Goal: Information Seeking & Learning: Check status

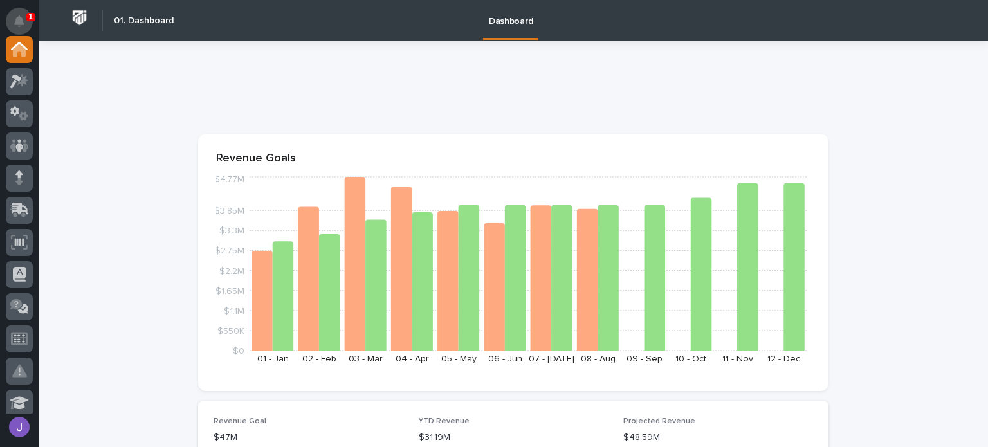
click at [23, 17] on icon "Notifications" at bounding box center [19, 21] width 10 height 12
click at [370, 82] on p at bounding box center [510, 90] width 625 height 19
click at [18, 79] on icon at bounding box center [16, 82] width 12 height 14
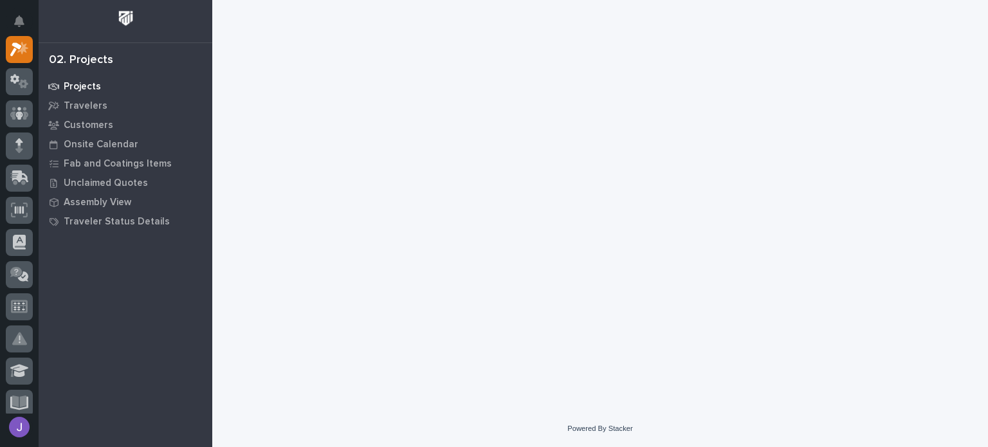
click at [89, 88] on p "Projects" at bounding box center [82, 87] width 37 height 12
click at [67, 86] on p "Projects" at bounding box center [82, 87] width 37 height 12
click at [75, 117] on div "Customers" at bounding box center [125, 125] width 167 height 18
click at [70, 80] on div "Projects" at bounding box center [125, 86] width 167 height 18
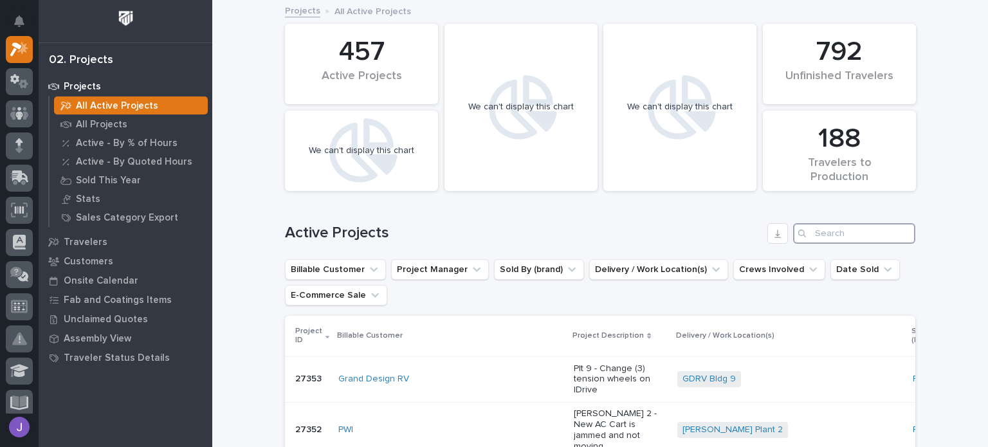
click at [840, 239] on input "Search" at bounding box center [854, 233] width 122 height 21
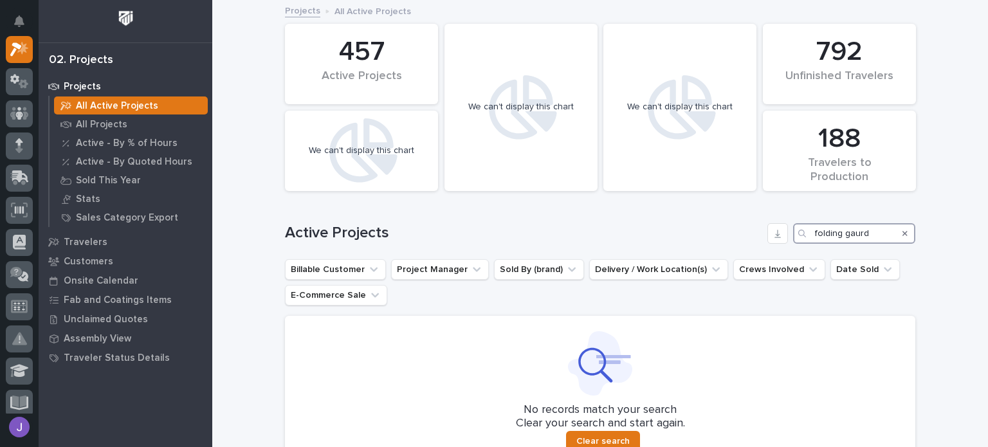
click at [853, 235] on input "folding gaurd" at bounding box center [854, 233] width 122 height 21
type input "folding guard"
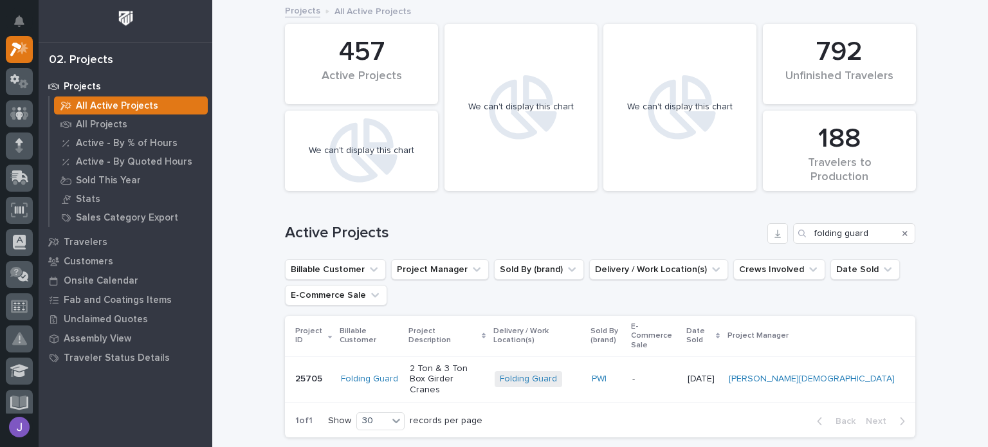
click at [410, 358] on div "2 Ton & 3 Ton Box Girder Cranes" at bounding box center [447, 379] width 75 height 42
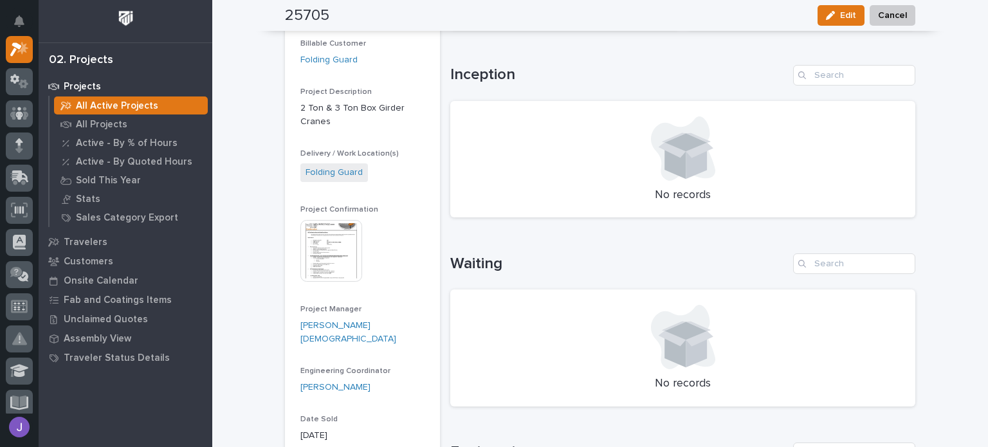
scroll to position [129, 0]
click at [334, 238] on img at bounding box center [331, 250] width 62 height 62
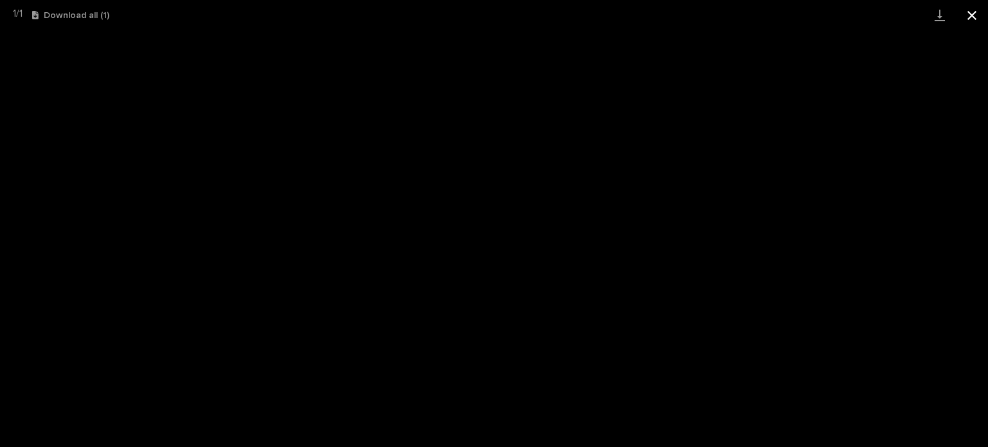
click at [971, 21] on button "Close gallery" at bounding box center [971, 15] width 32 height 30
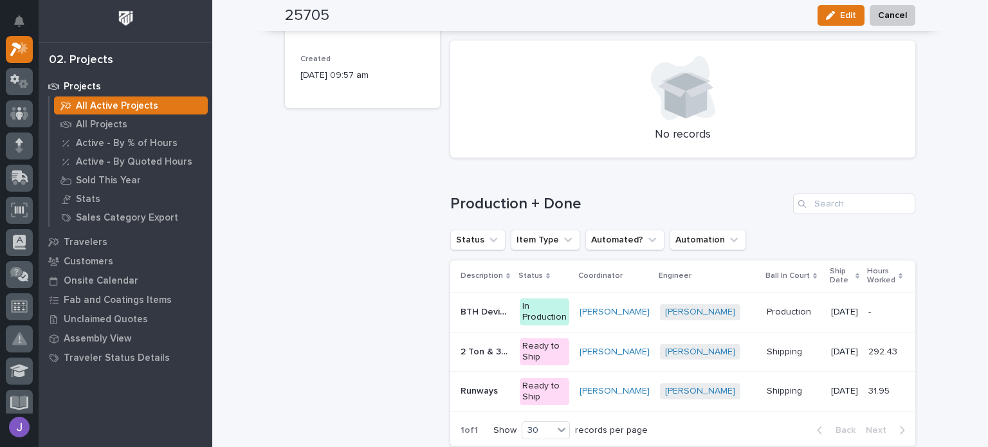
scroll to position [771, 0]
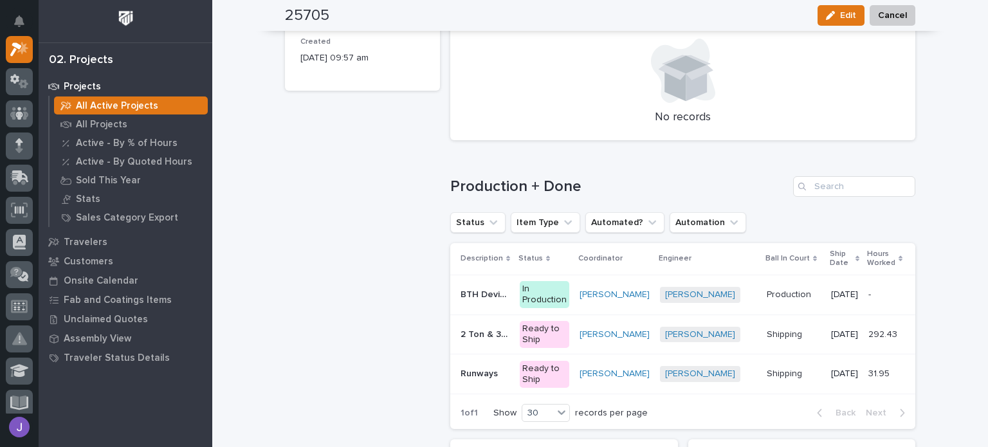
click at [481, 307] on td "BTH Devices BTH Devices" at bounding box center [482, 295] width 64 height 40
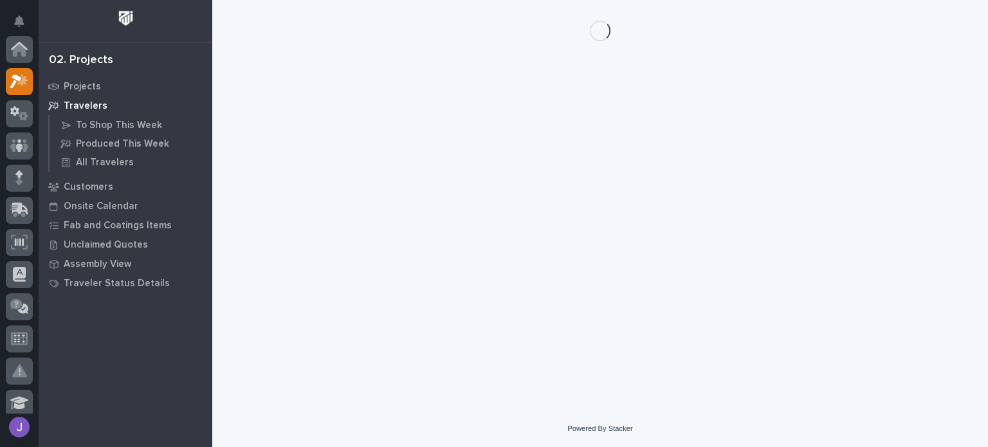
scroll to position [32, 0]
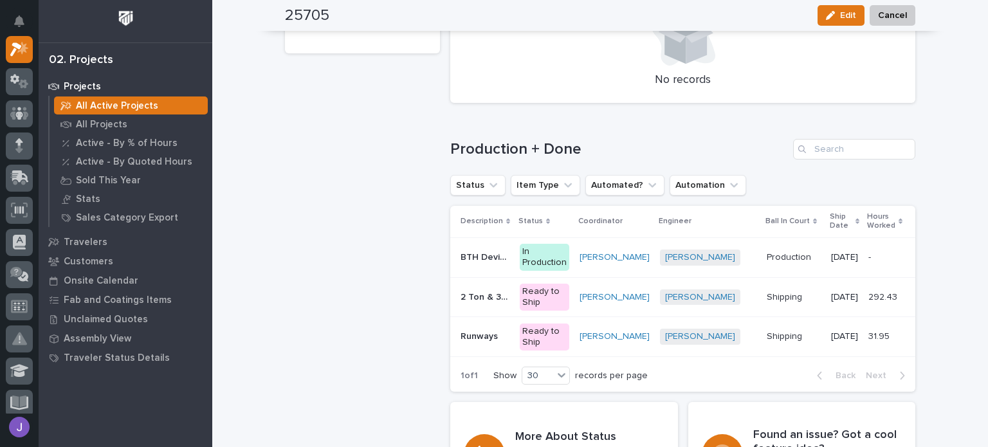
scroll to position [812, 0]
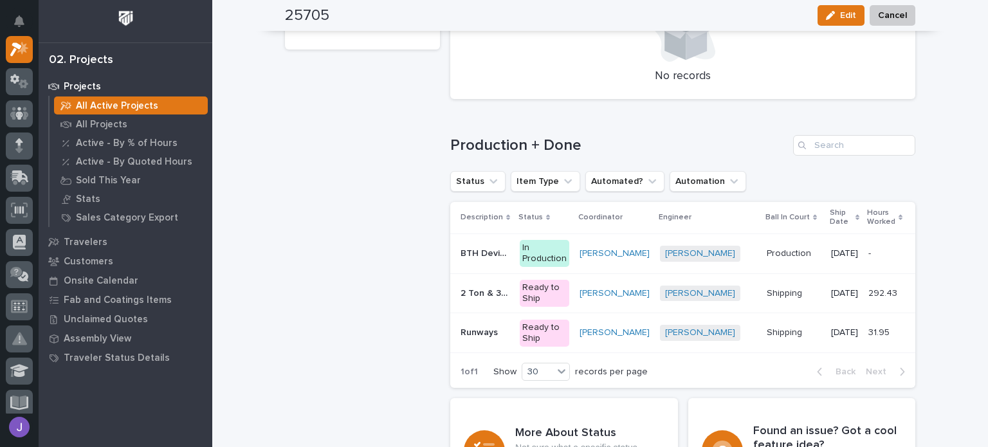
click at [467, 296] on p "2 Ton & 3 Ton Box Girder Cranes" at bounding box center [485, 292] width 51 height 14
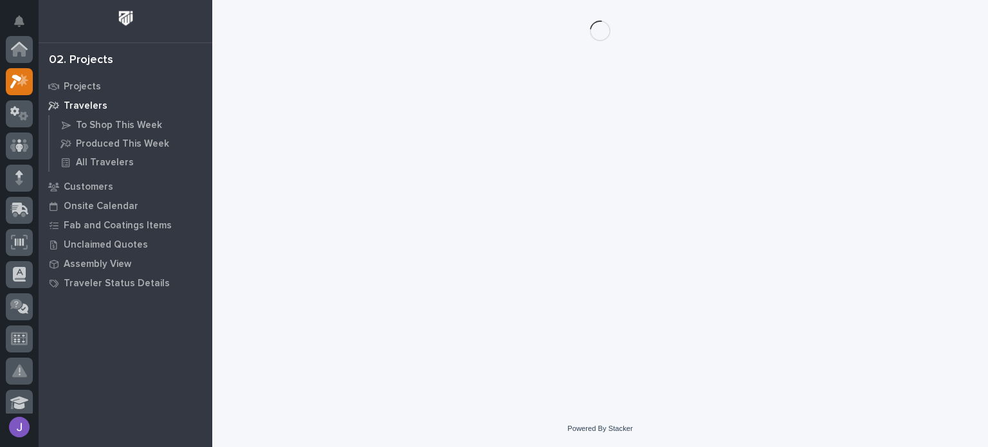
scroll to position [32, 0]
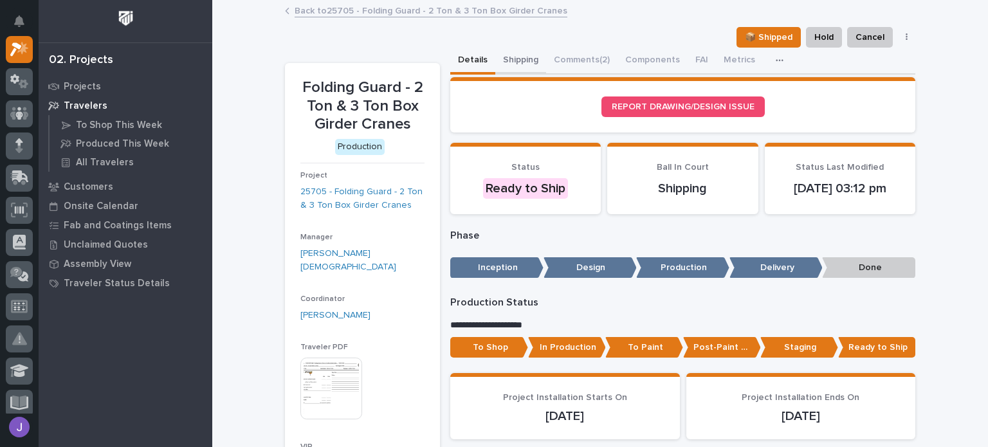
click at [501, 62] on button "Shipping" at bounding box center [520, 61] width 51 height 27
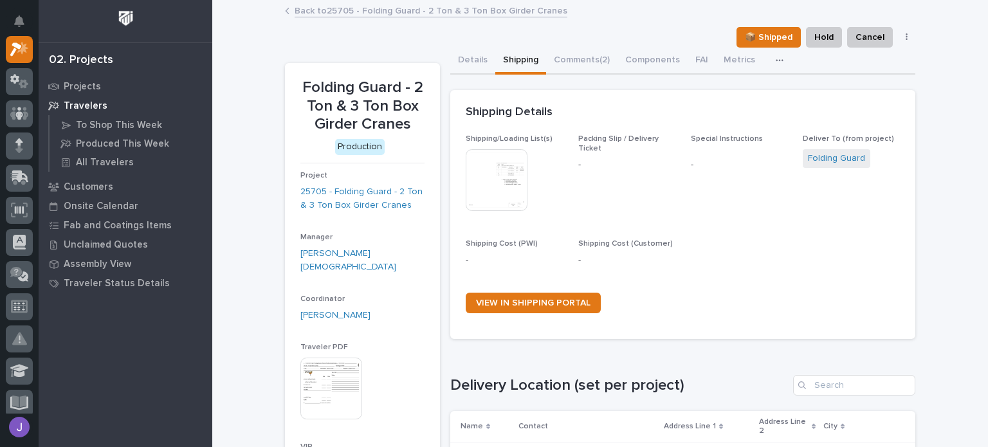
click at [483, 192] on img at bounding box center [496, 180] width 62 height 62
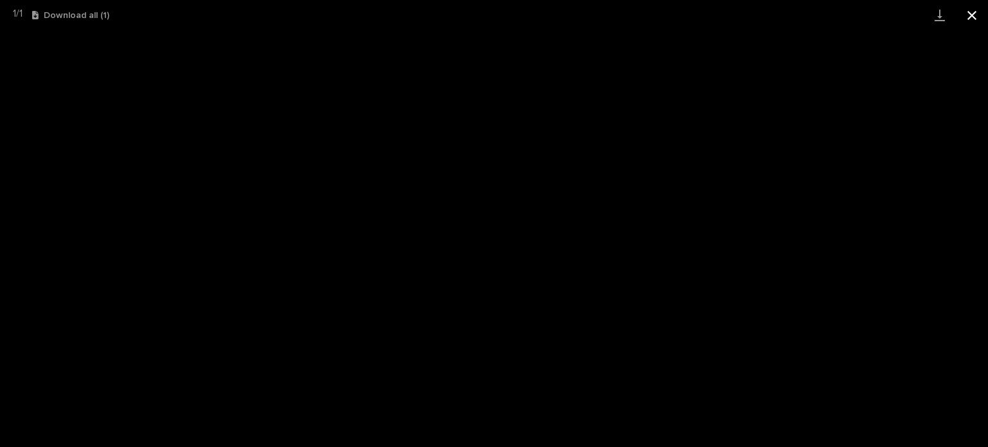
click at [968, 23] on button "Close gallery" at bounding box center [971, 15] width 32 height 30
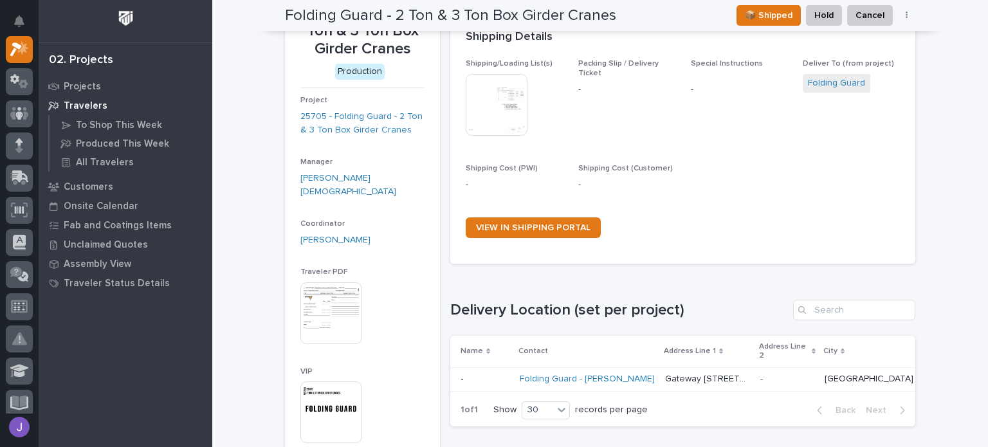
scroll to position [73, 0]
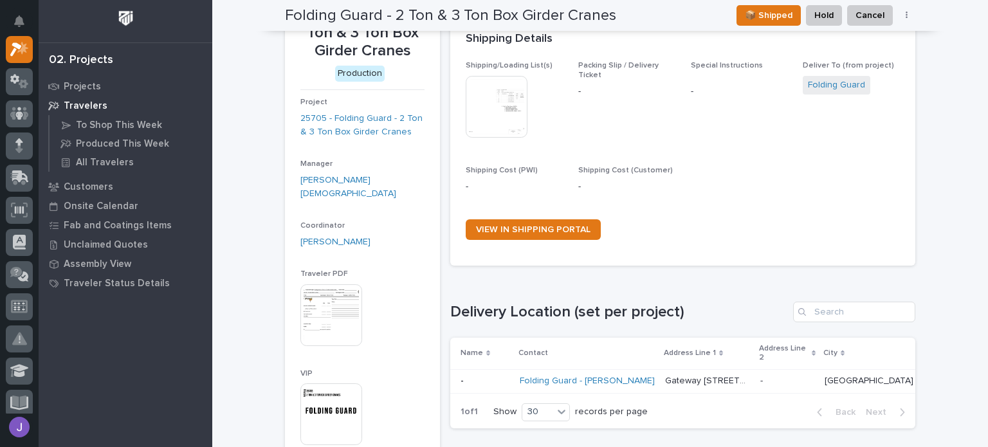
click at [504, 128] on img at bounding box center [496, 107] width 62 height 62
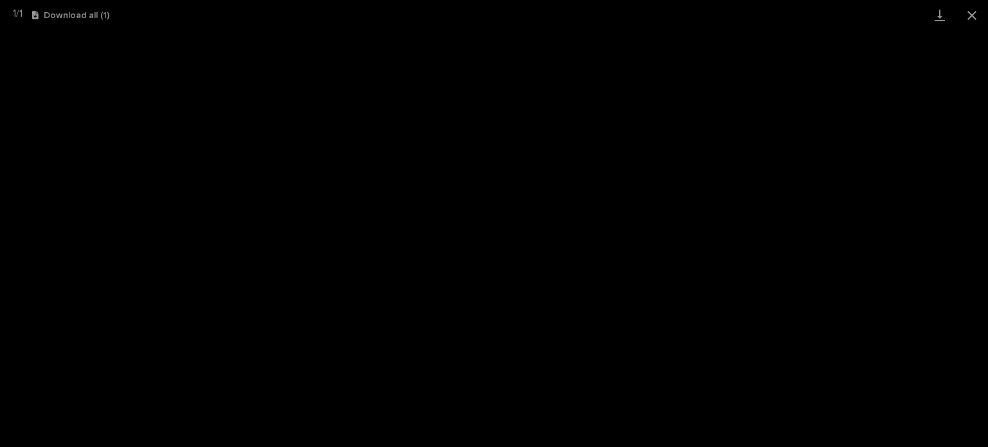
click at [975, 15] on button "Close gallery" at bounding box center [971, 15] width 32 height 30
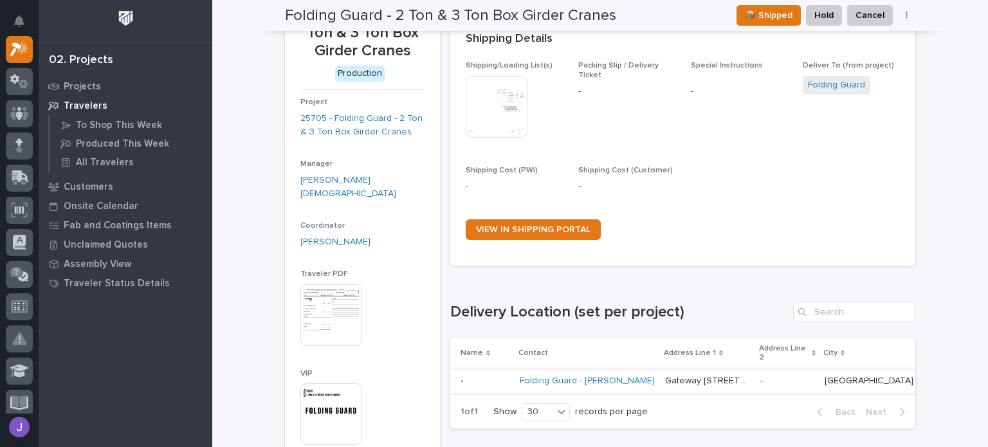
click at [494, 381] on p at bounding box center [484, 380] width 49 height 11
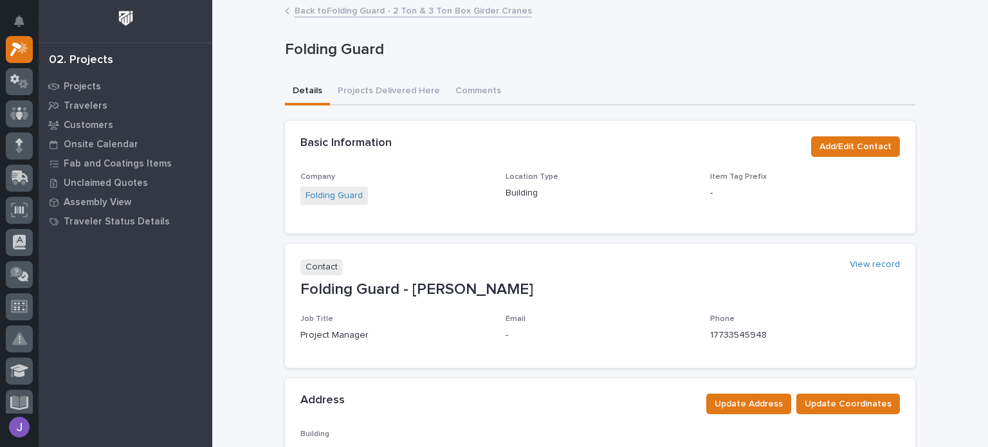
click at [314, 28] on div "Folding Guard" at bounding box center [600, 52] width 630 height 51
click at [300, 13] on link "Back to Folding Guard - 2 Ton & 3 Ton Box Girder Cranes" at bounding box center [412, 10] width 237 height 15
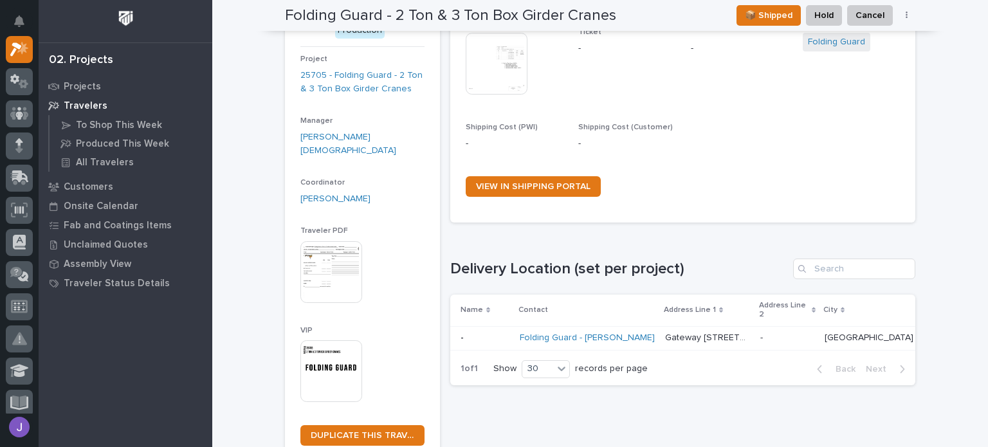
scroll to position [91, 0]
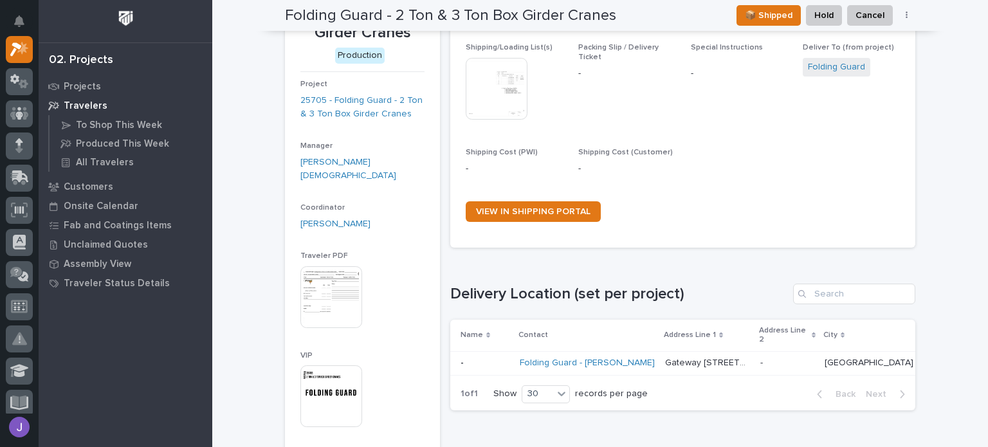
click at [491, 100] on img at bounding box center [496, 89] width 62 height 62
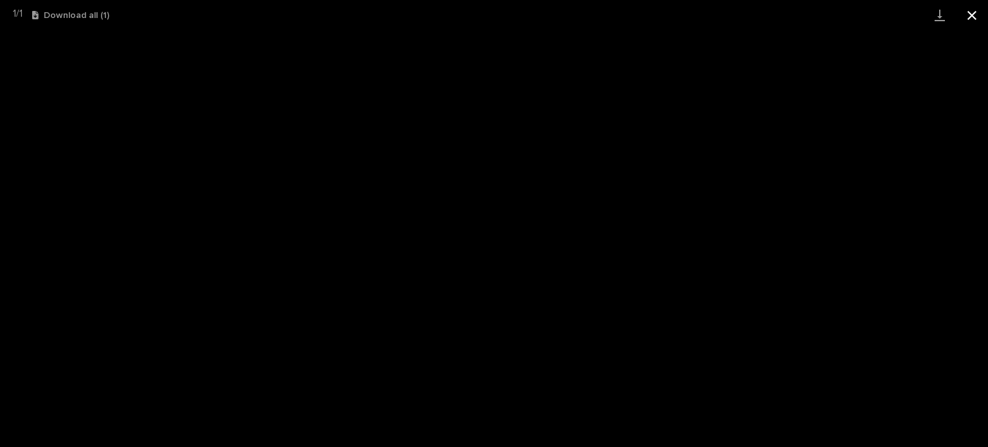
click at [971, 21] on button "Close gallery" at bounding box center [971, 15] width 32 height 30
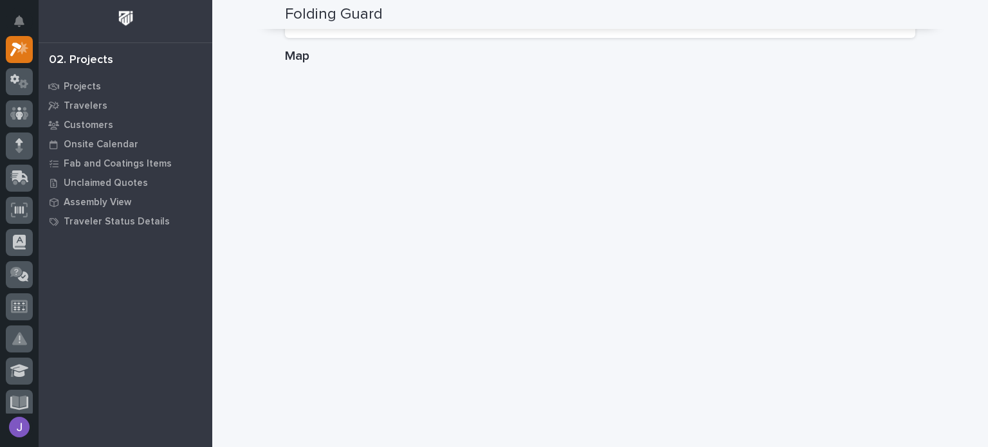
scroll to position [950, 0]
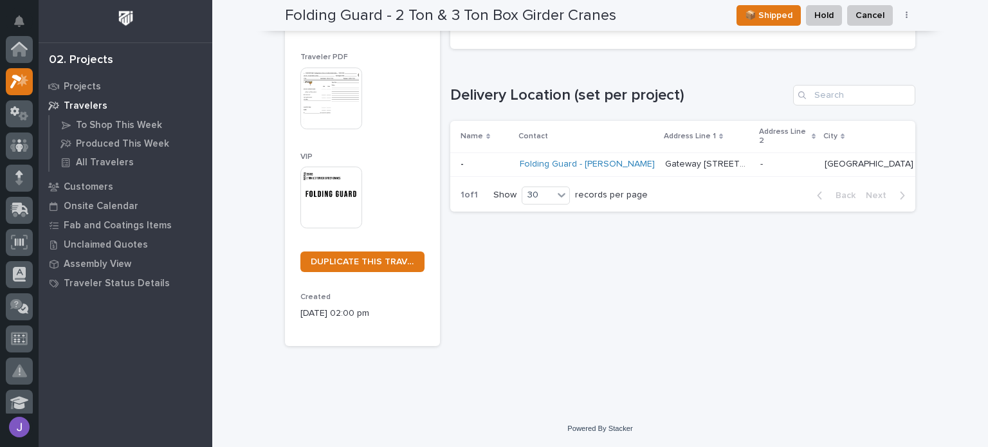
scroll to position [32, 0]
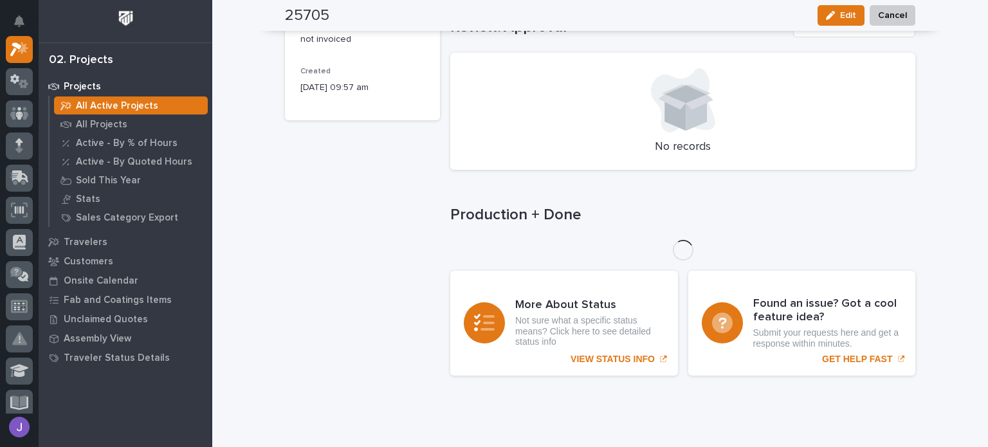
scroll to position [779, 0]
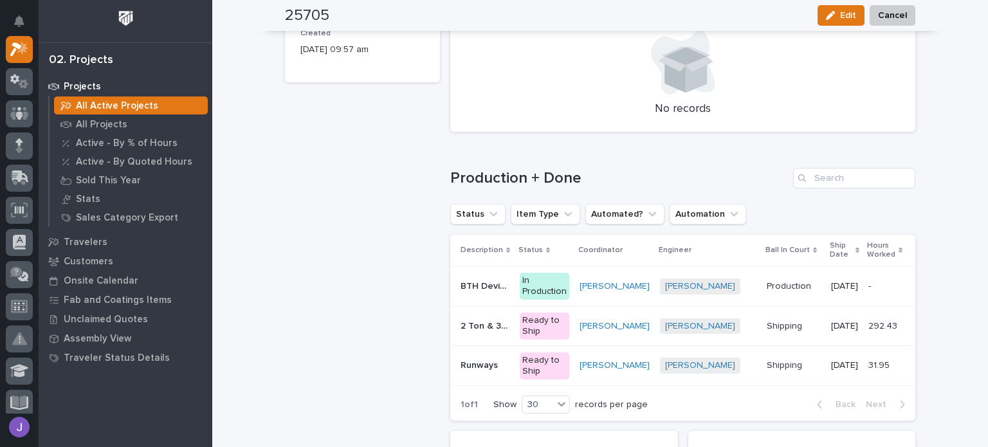
click at [480, 299] on td "BTH Devices BTH Devices" at bounding box center [482, 286] width 64 height 40
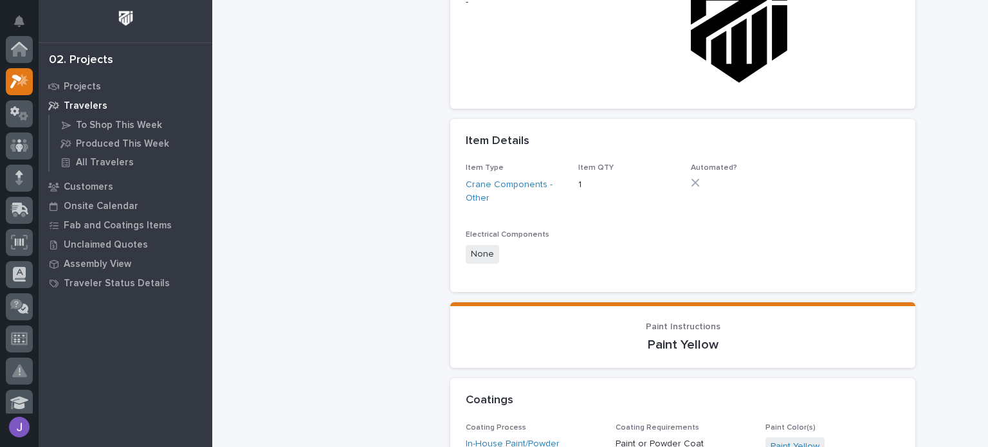
click at [481, 93] on div "Description BTH Devices Engineer [PERSON_NAME] Notes - Drawing Logo (right-clic…" at bounding box center [682, 2] width 434 height 183
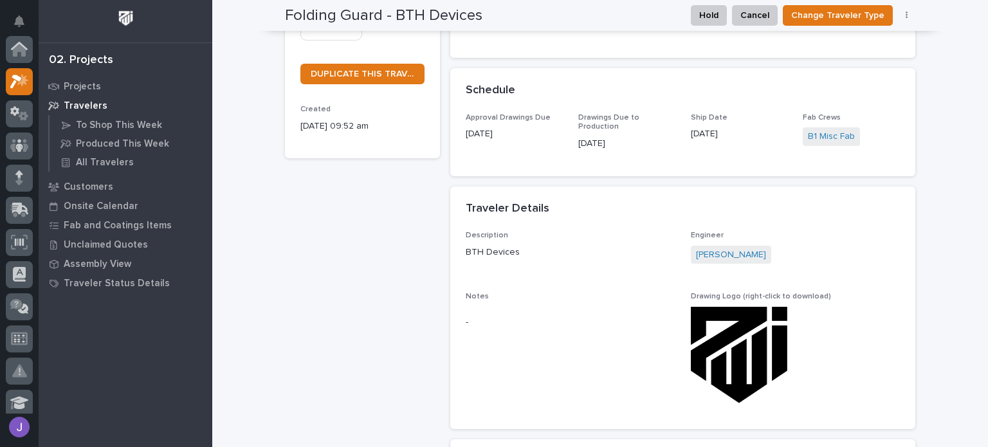
scroll to position [32, 0]
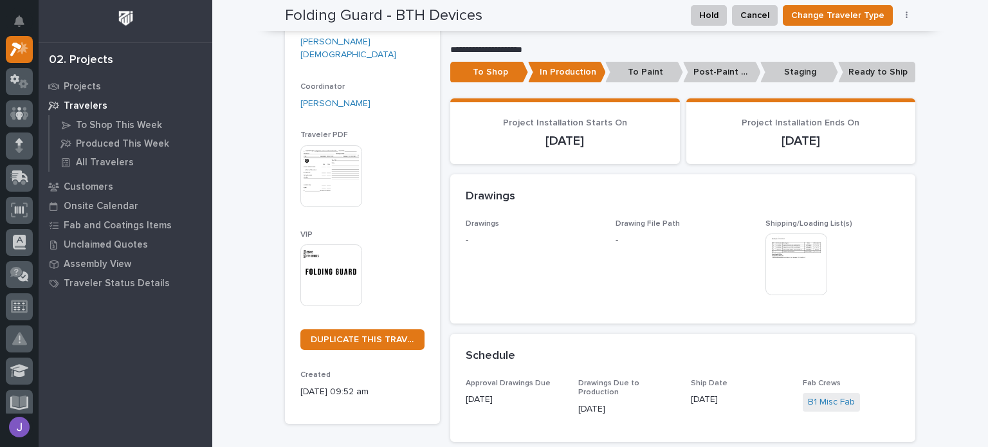
click at [906, 383] on div "Approval Drawings Due [DATE] Drawings Due to Production [DATE] Ship Date [DATE]…" at bounding box center [682, 410] width 465 height 63
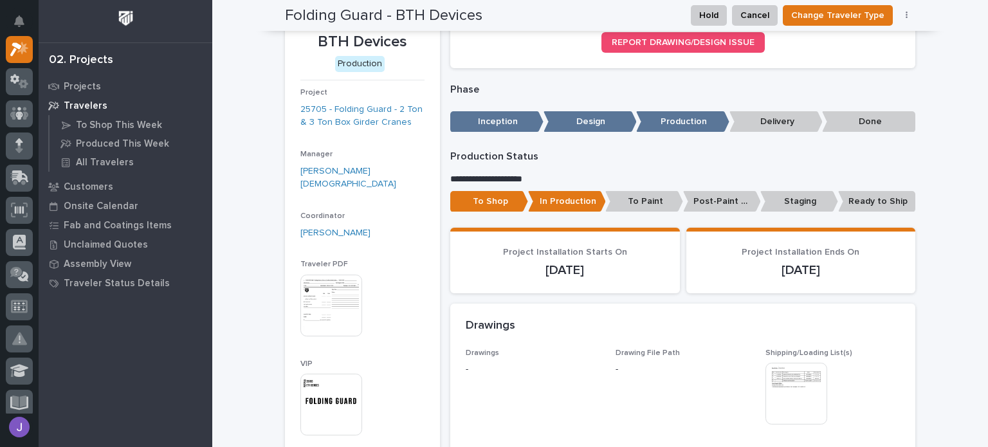
scroll to position [0, 0]
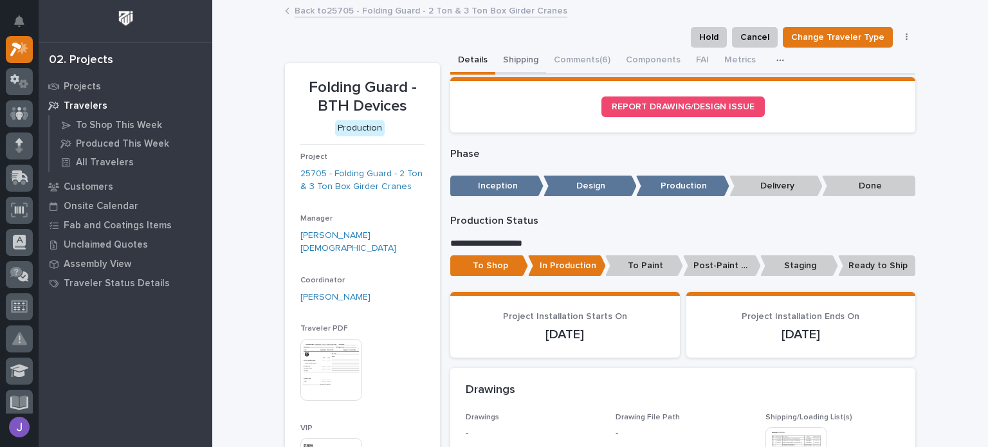
click at [501, 66] on button "Shipping" at bounding box center [520, 61] width 51 height 27
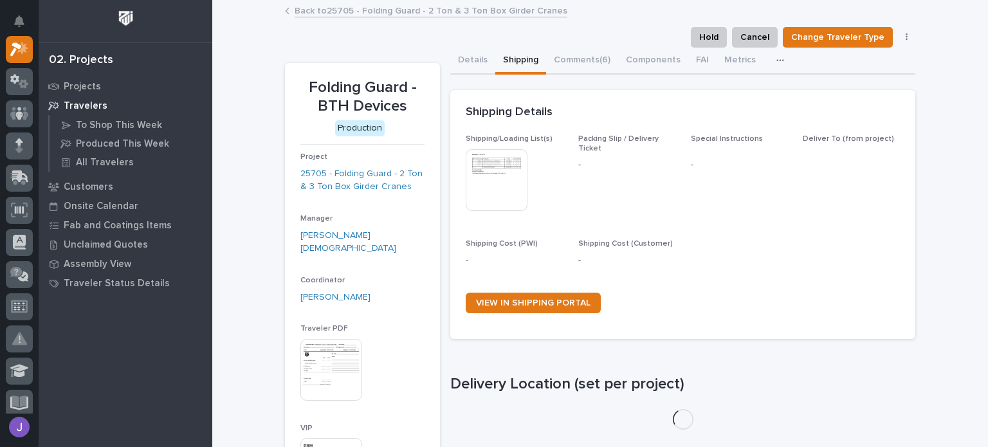
click at [492, 174] on img at bounding box center [496, 180] width 62 height 62
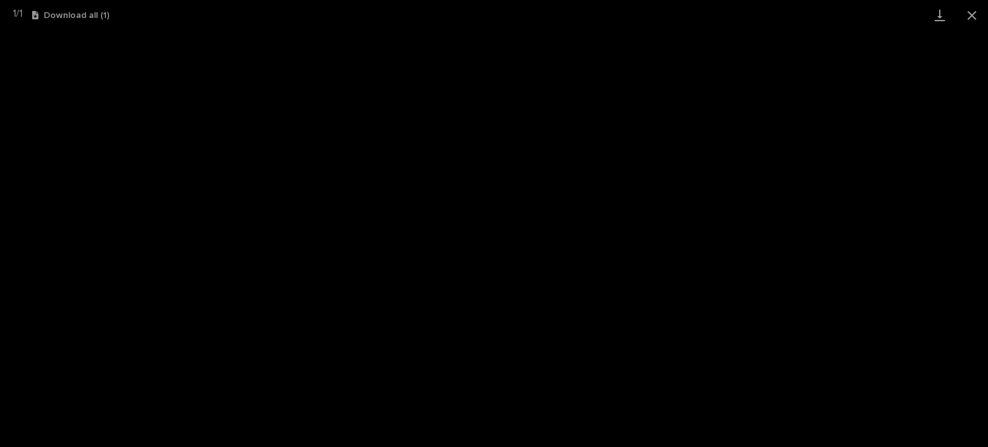
click at [963, 17] on button "Close gallery" at bounding box center [971, 15] width 32 height 30
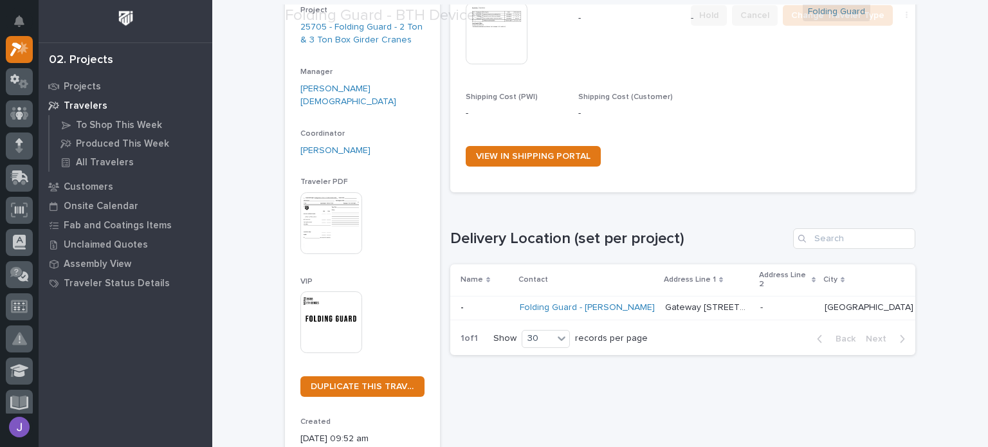
scroll to position [257, 0]
